Goal: Information Seeking & Learning: Learn about a topic

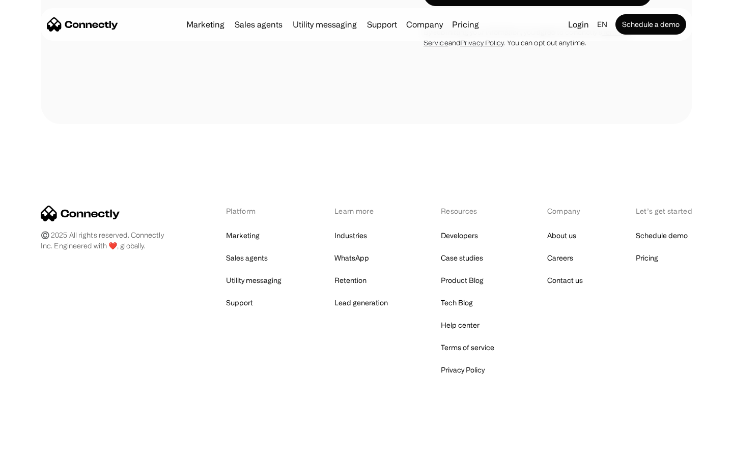
scroll to position [2681, 0]
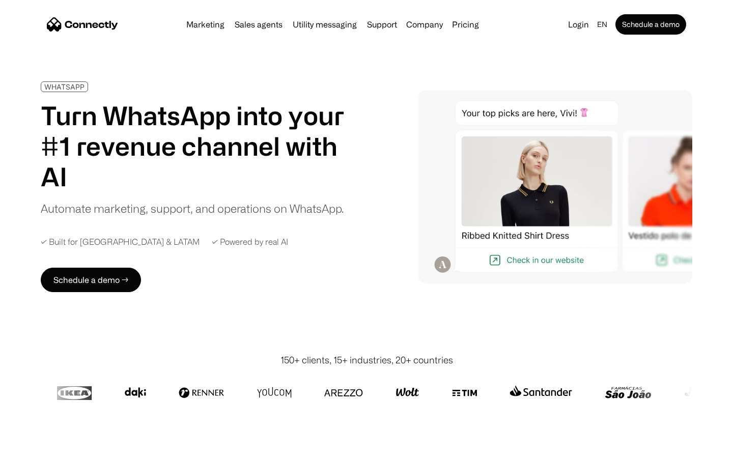
scroll to position [3305, 0]
